Goal: Check status

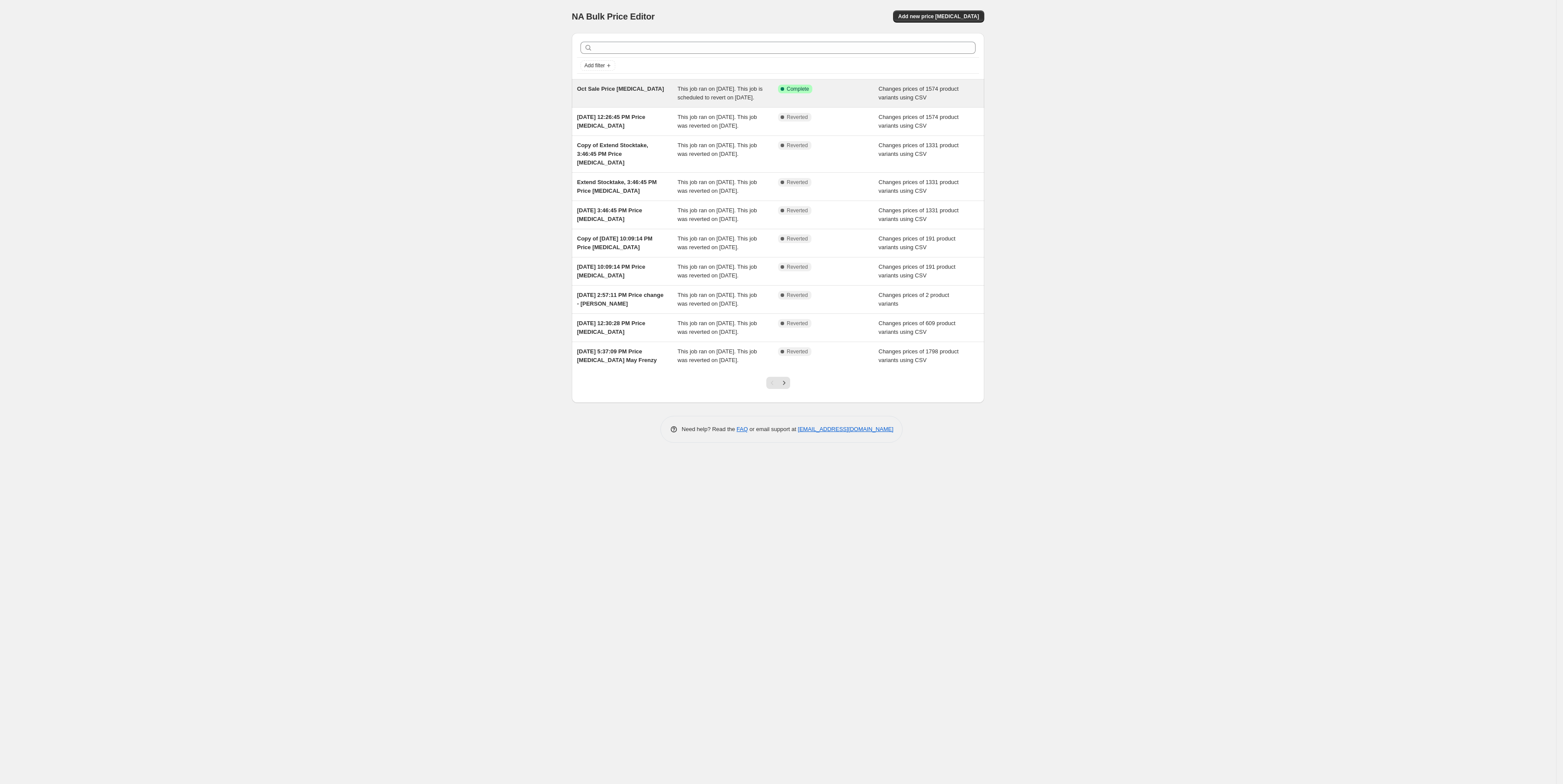
click at [704, 100] on span "This job ran on September 26, 2025. This job is scheduled to revert on October …" at bounding box center [720, 93] width 85 height 15
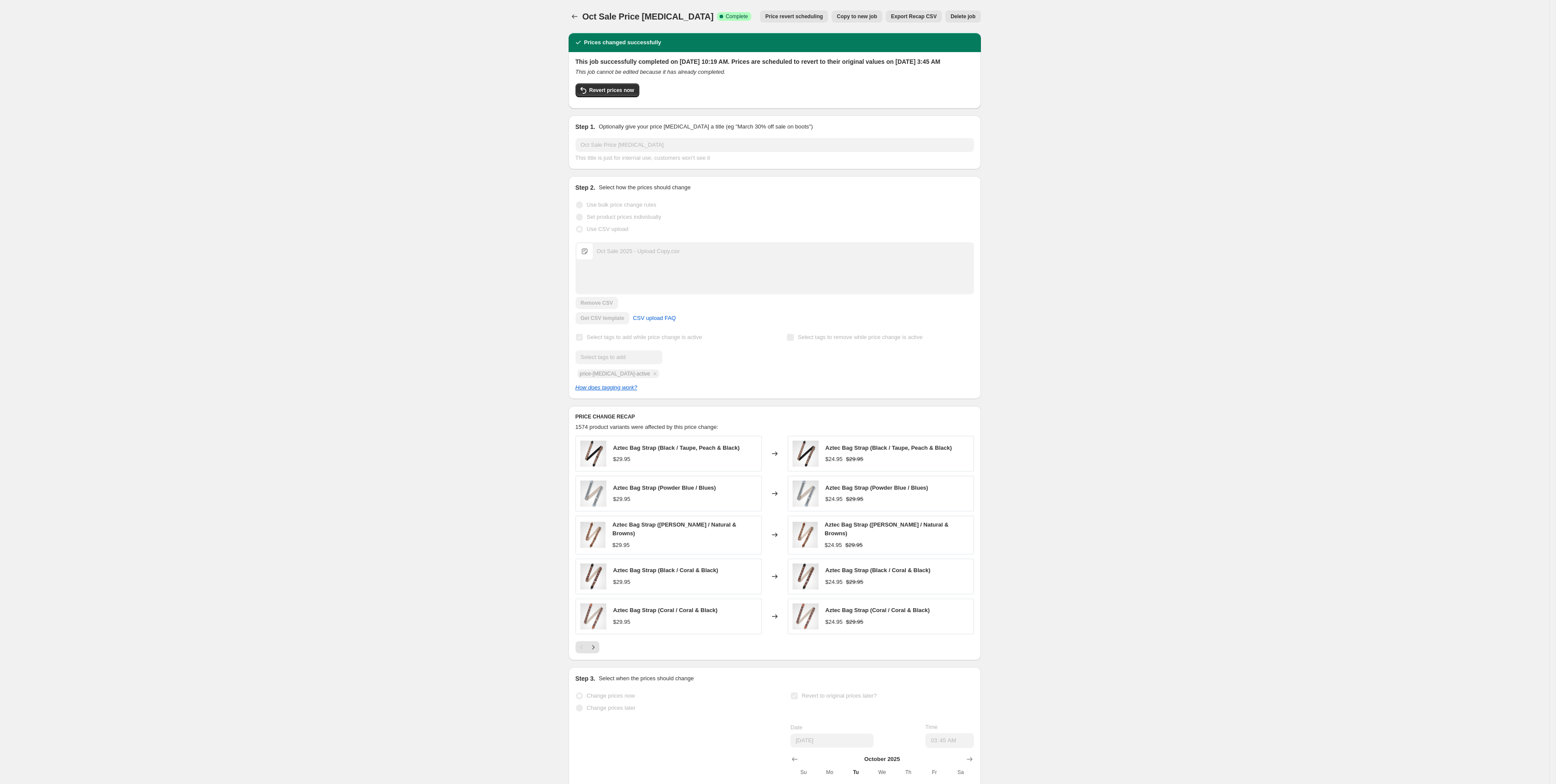
click at [1246, 456] on div "Oct Sale Price change job. This page is ready Oct Sale Price change job Success…" at bounding box center [774, 461] width 1549 height 924
